Goal: Find specific page/section: Find specific page/section

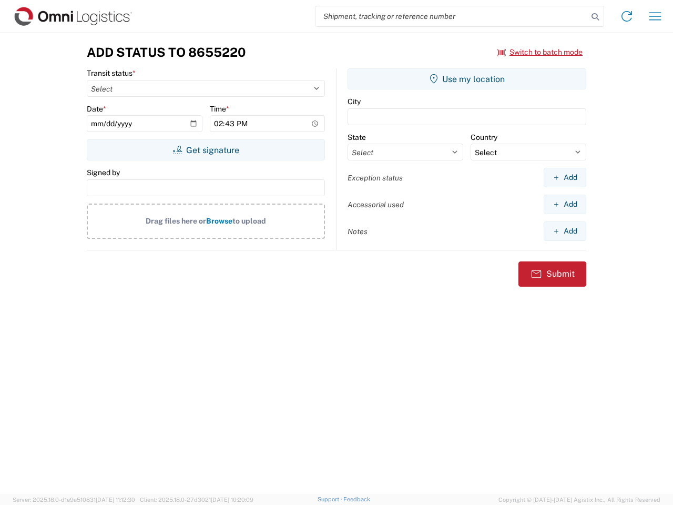
click at [452, 16] on input "search" at bounding box center [451, 16] width 272 height 20
click at [595, 17] on icon at bounding box center [595, 16] width 15 height 15
click at [627, 16] on icon at bounding box center [626, 16] width 17 height 17
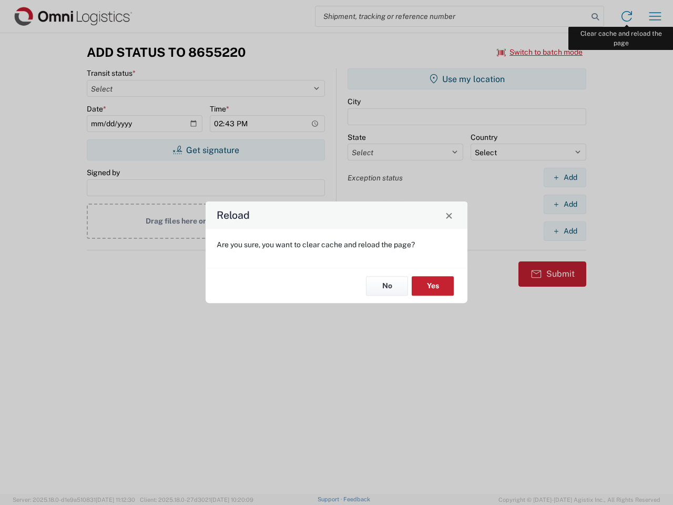
click at [655, 16] on div "Reload Are you sure, you want to clear cache and reload the page? No Yes" at bounding box center [336, 252] width 673 height 505
click at [540, 52] on div "Reload Are you sure, you want to clear cache and reload the page? No Yes" at bounding box center [336, 252] width 673 height 505
click at [206, 150] on div "Reload Are you sure, you want to clear cache and reload the page? No Yes" at bounding box center [336, 252] width 673 height 505
click at [467, 79] on div "Reload Are you sure, you want to clear cache and reload the page? No Yes" at bounding box center [336, 252] width 673 height 505
click at [565, 177] on div "Reload Are you sure, you want to clear cache and reload the page? No Yes" at bounding box center [336, 252] width 673 height 505
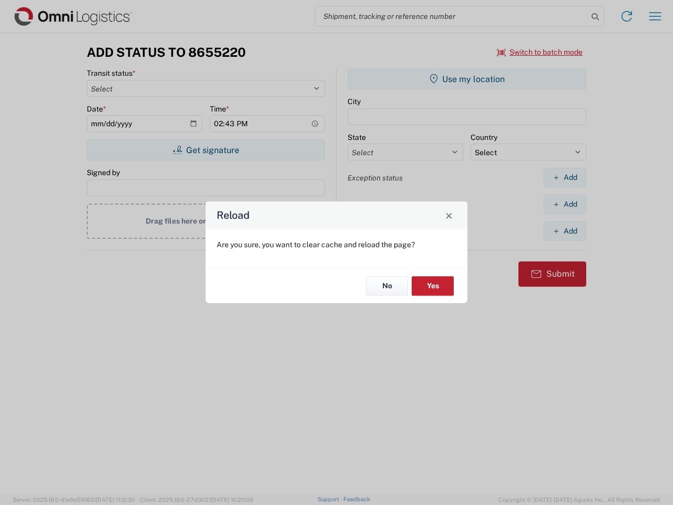
click at [565, 204] on div "Reload Are you sure, you want to clear cache and reload the page? No Yes" at bounding box center [336, 252] width 673 height 505
click at [565, 231] on div "Reload Are you sure, you want to clear cache and reload the page? No Yes" at bounding box center [336, 252] width 673 height 505
